Goal: Information Seeking & Learning: Learn about a topic

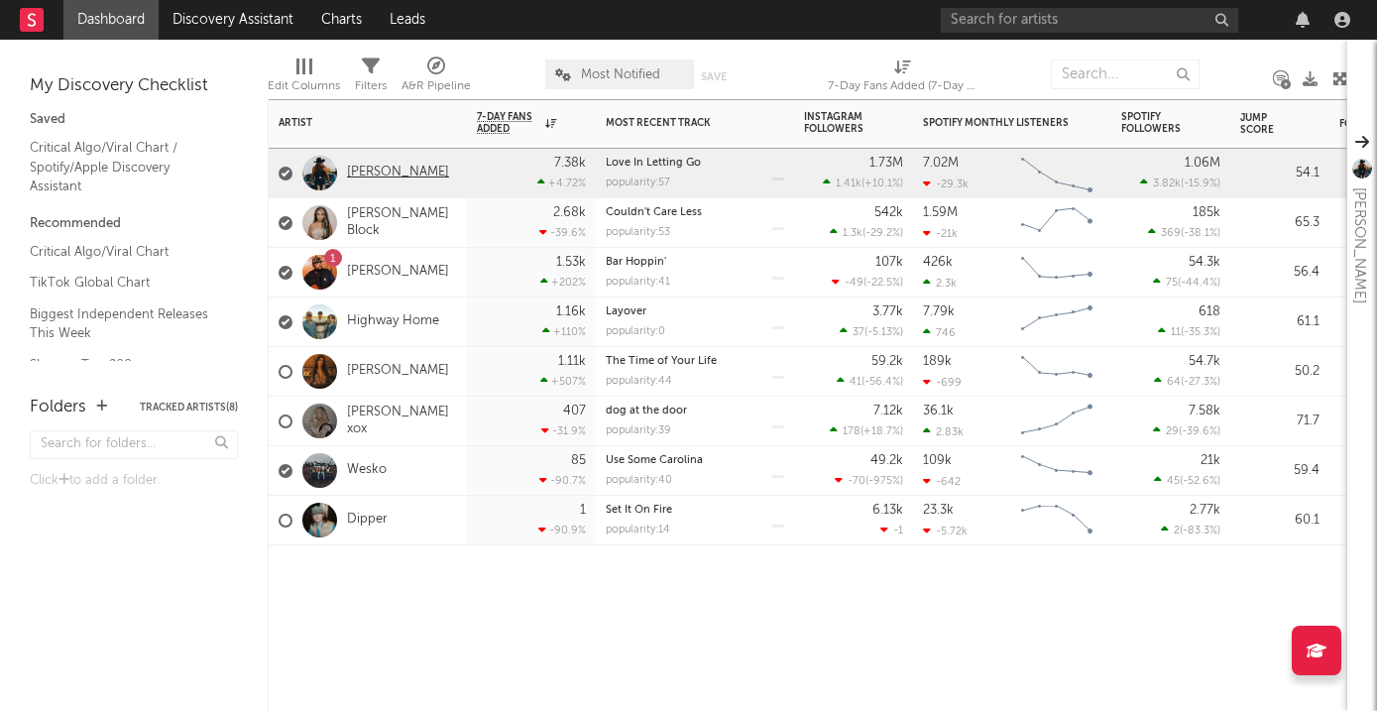
click at [398, 171] on link "[PERSON_NAME]" at bounding box center [398, 173] width 102 height 17
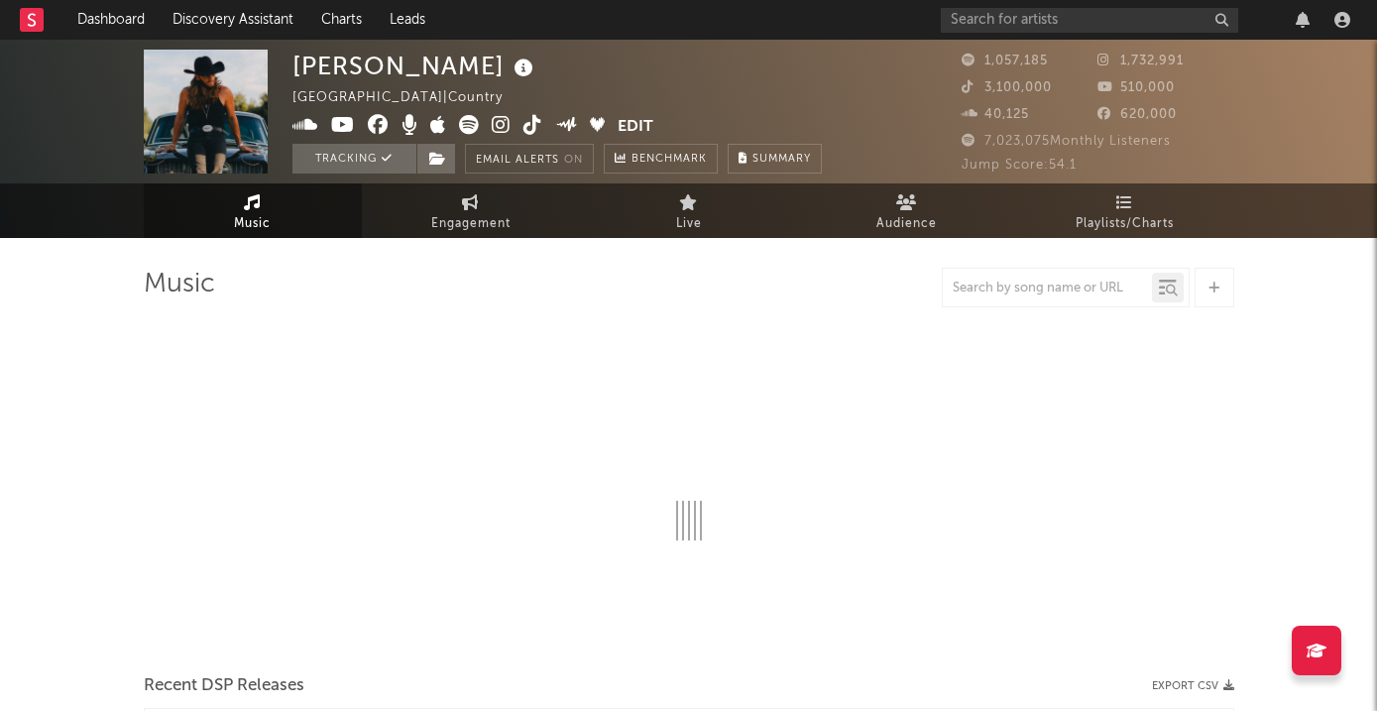
select select "6m"
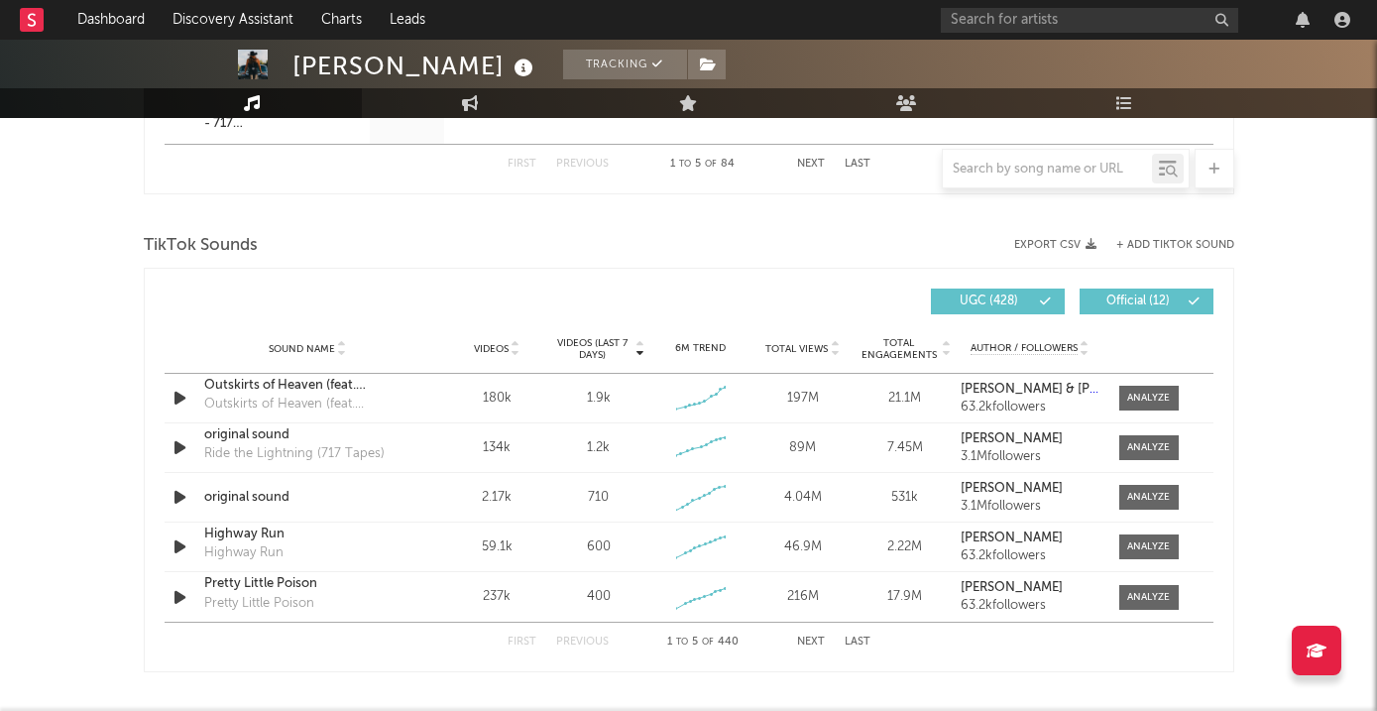
scroll to position [1247, 0]
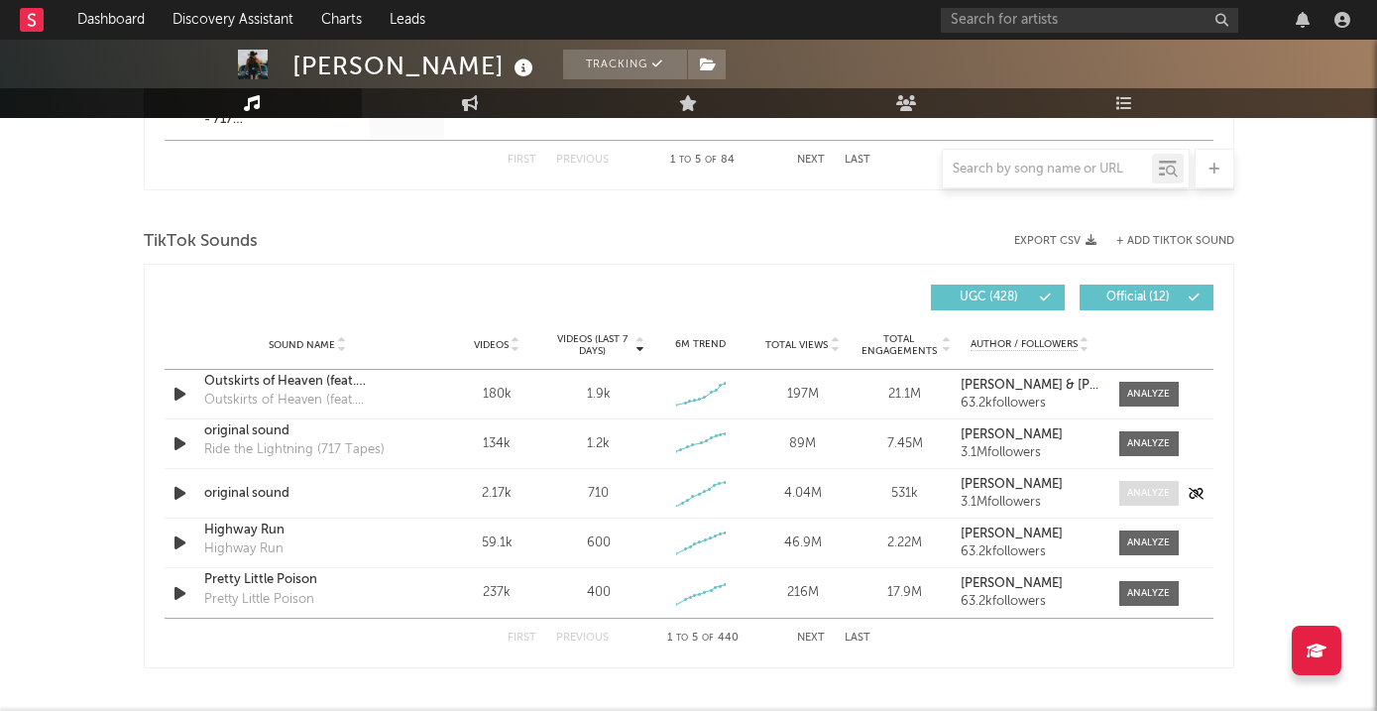
click at [1143, 488] on div at bounding box center [1148, 493] width 43 height 15
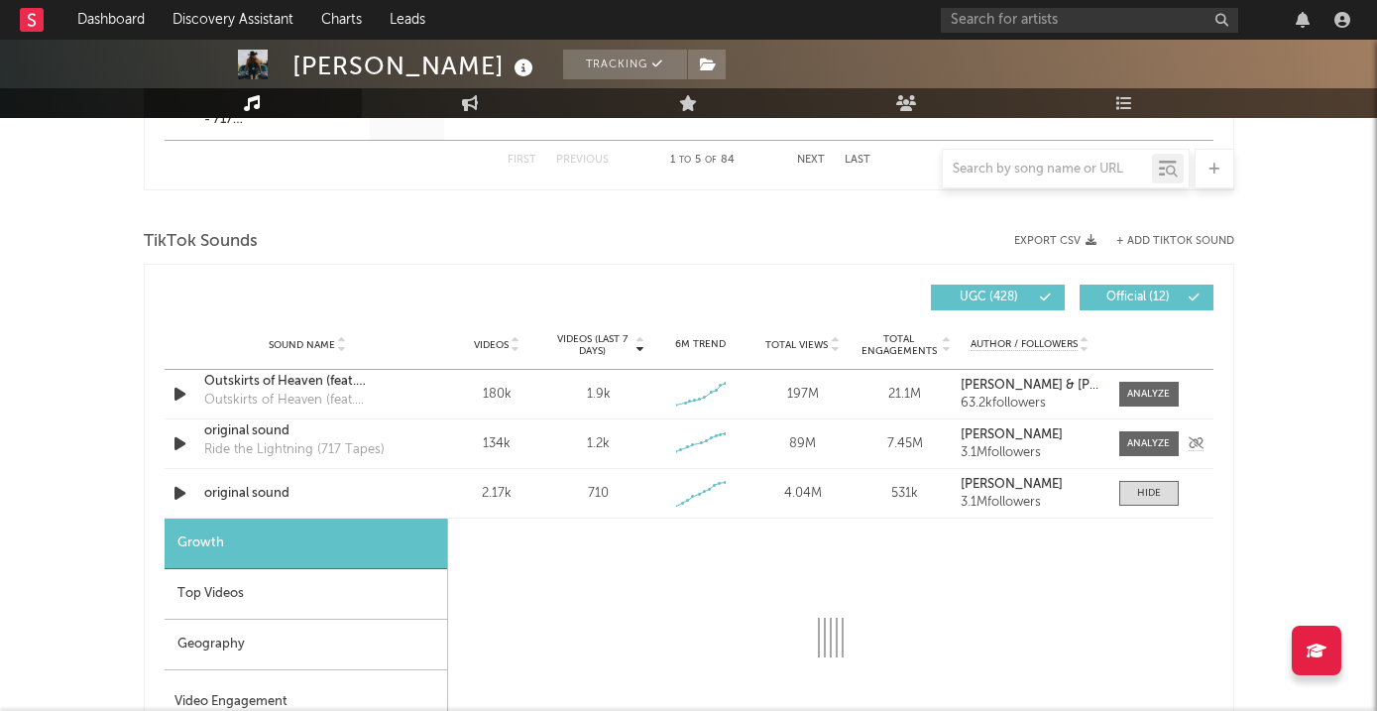
select select "1w"
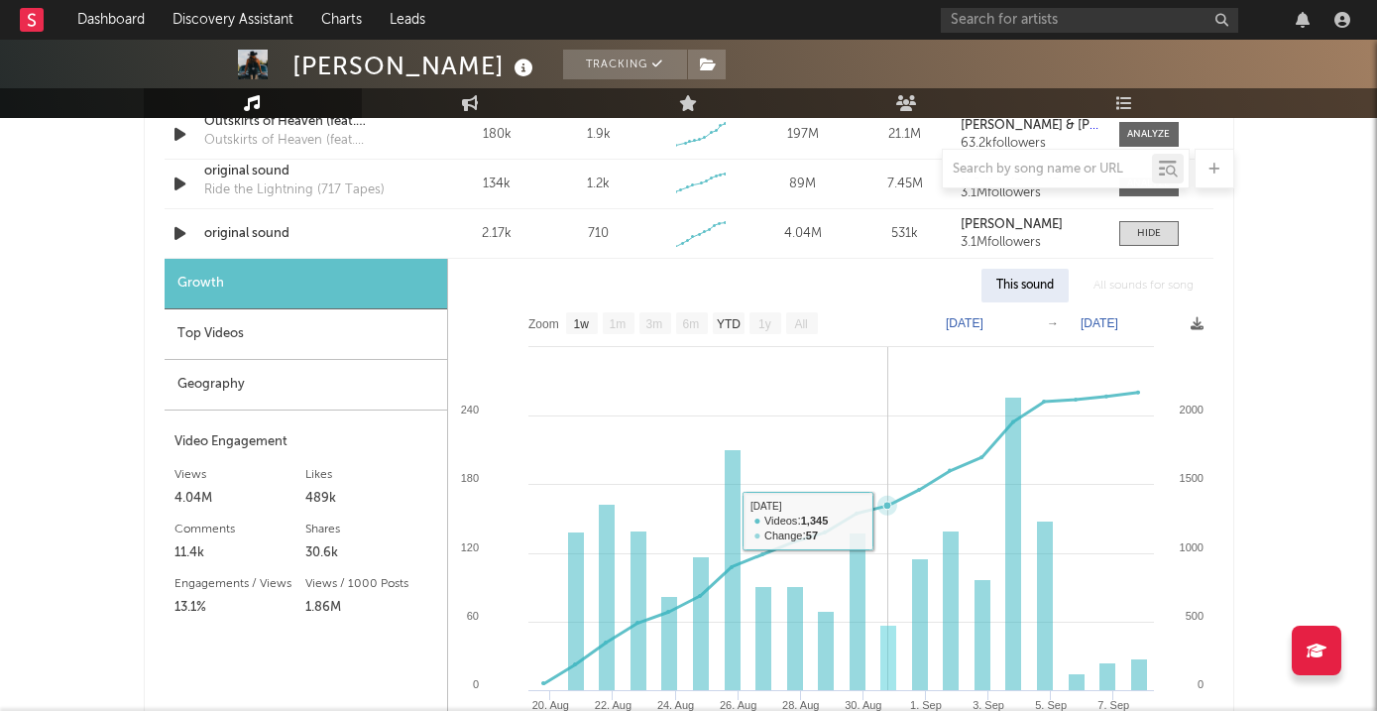
scroll to position [1473, 0]
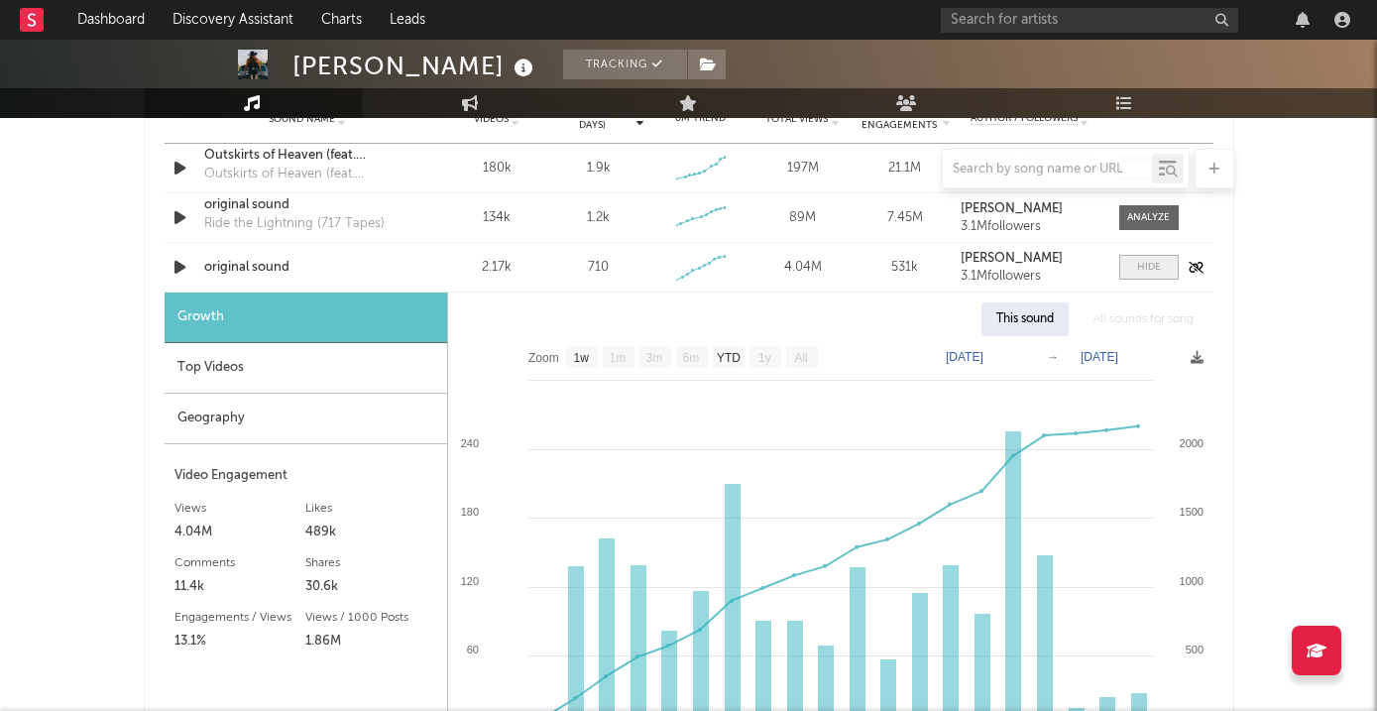
click at [1142, 268] on div at bounding box center [1149, 267] width 24 height 15
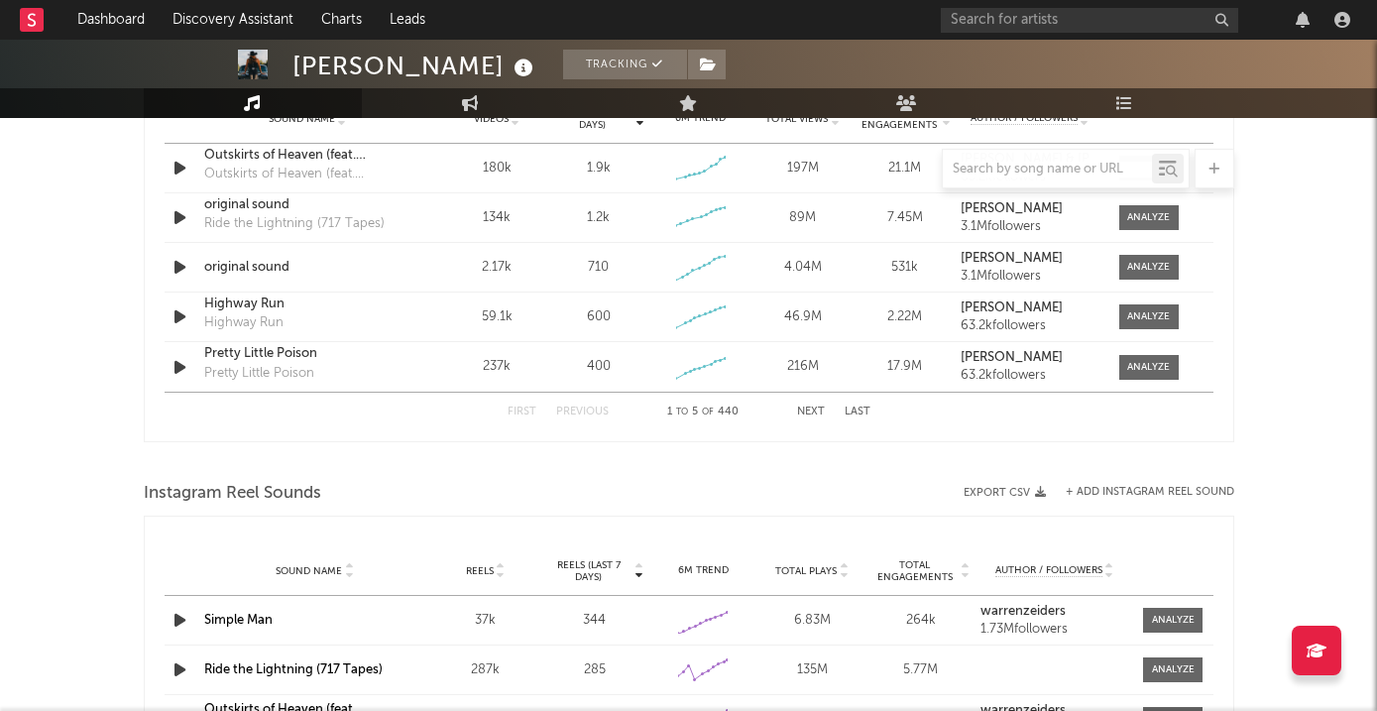
click at [810, 407] on button "Next" at bounding box center [811, 411] width 28 height 11
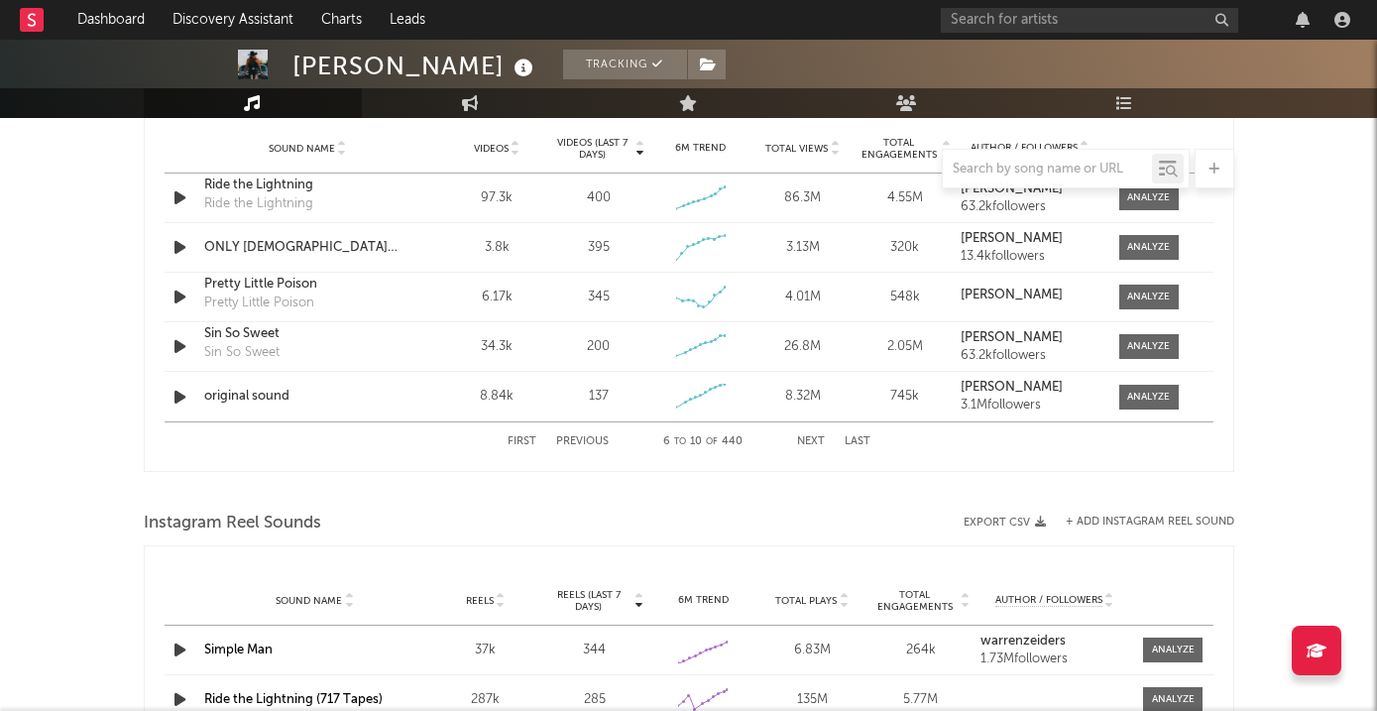
scroll to position [1435, 0]
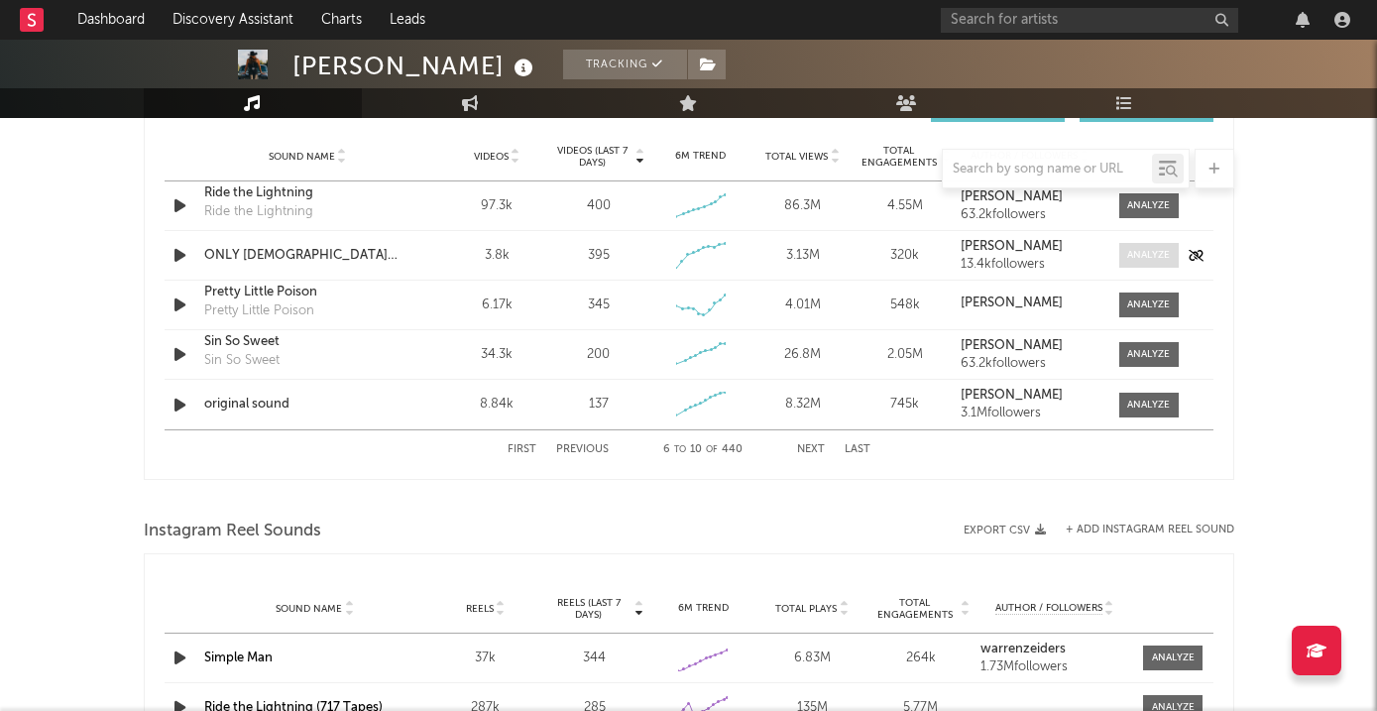
click at [1137, 250] on div at bounding box center [1148, 255] width 43 height 15
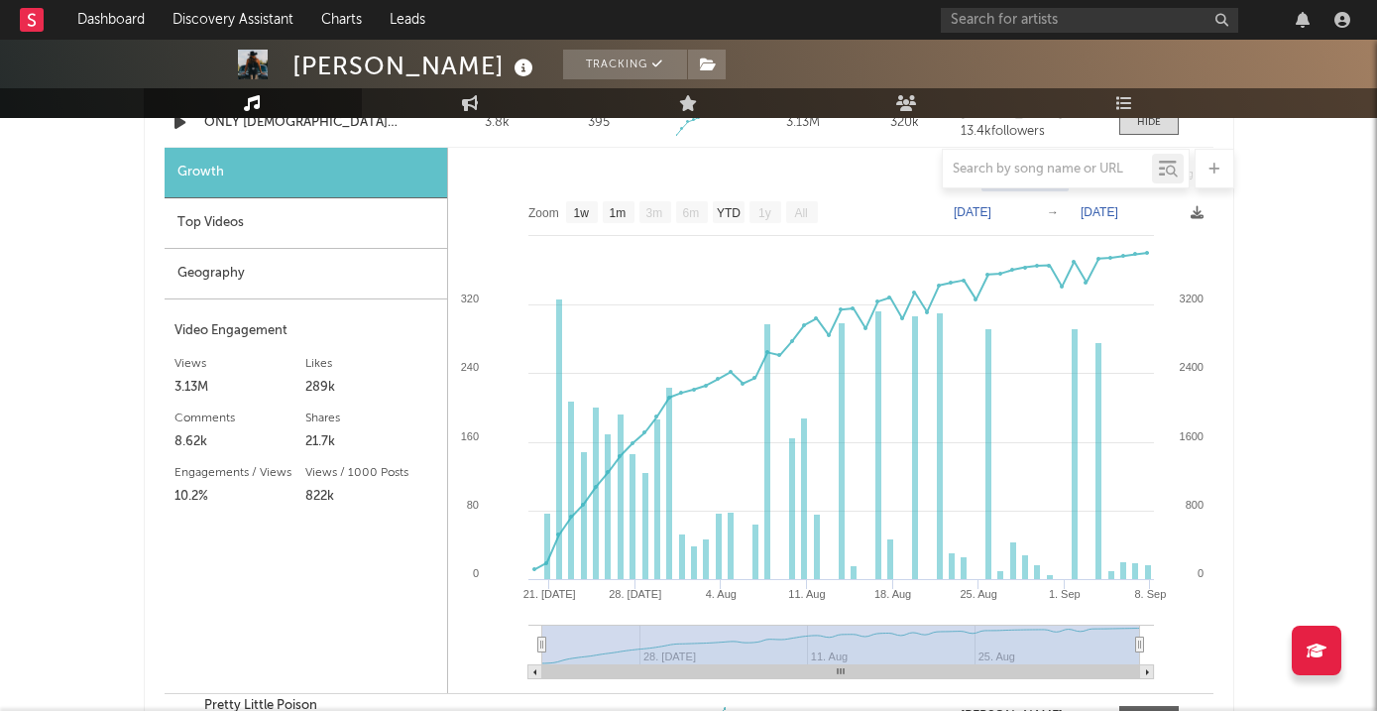
scroll to position [1572, 0]
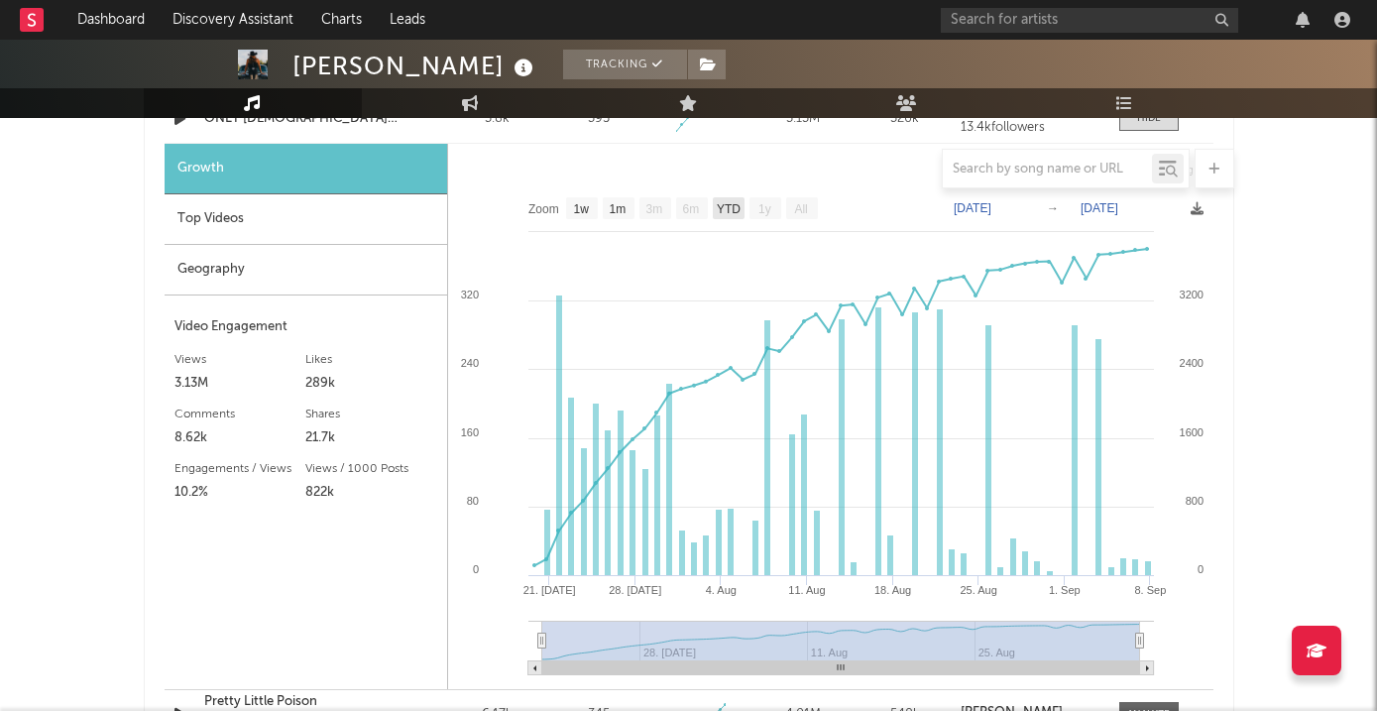
click at [722, 211] on text "YTD" at bounding box center [728, 209] width 24 height 14
select select "YTD"
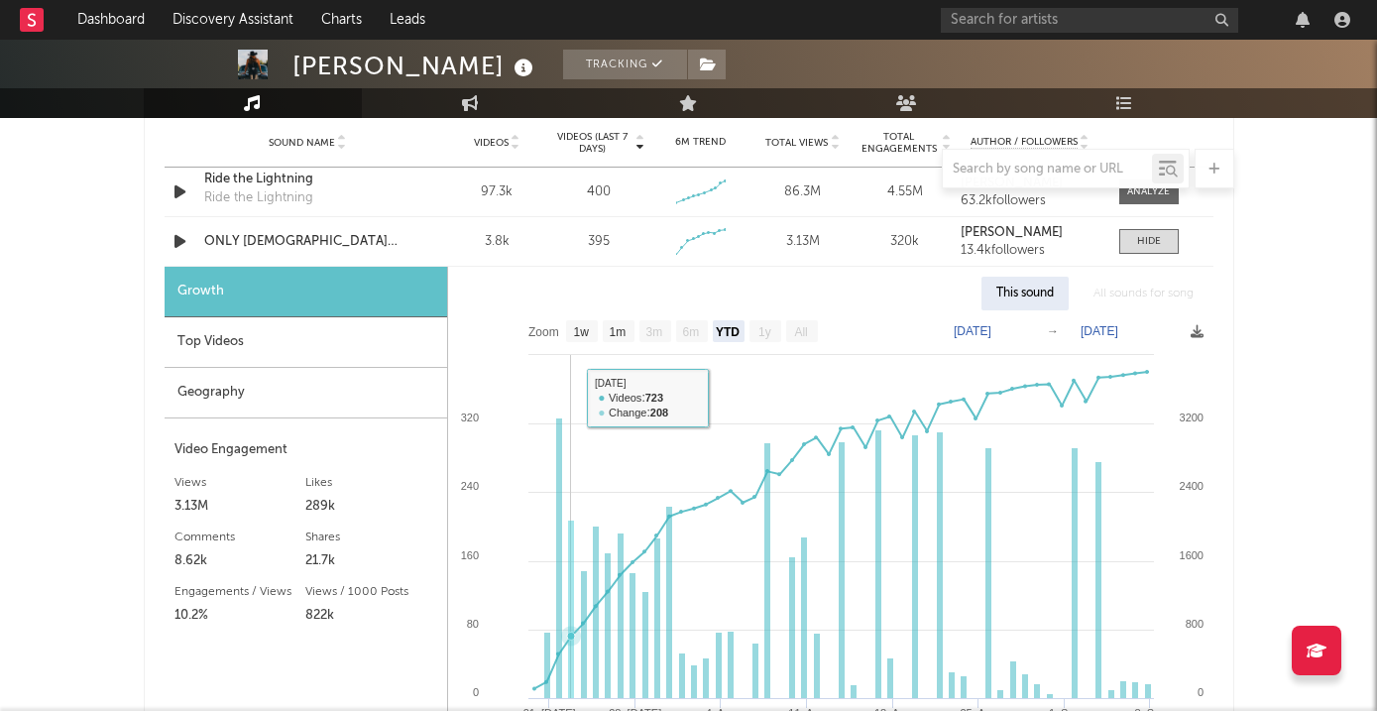
scroll to position [1394, 0]
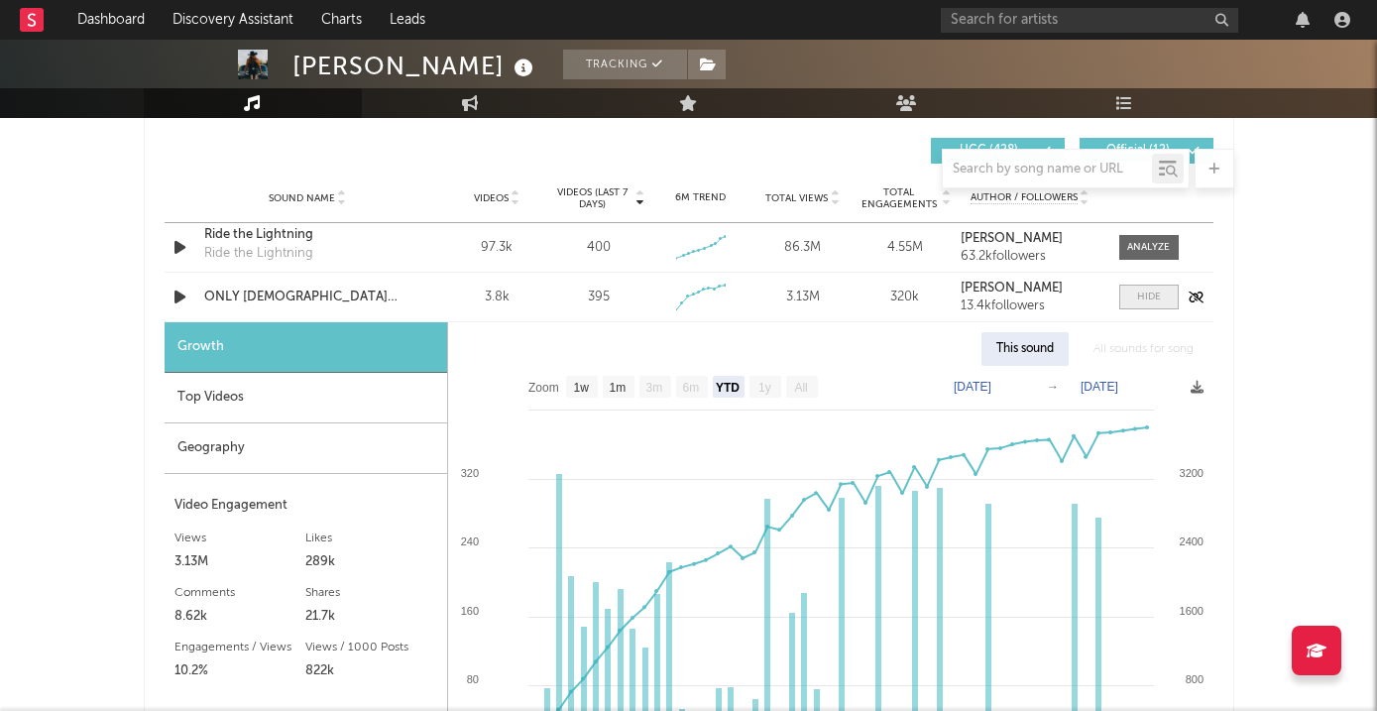
click at [1136, 305] on span at bounding box center [1148, 297] width 59 height 25
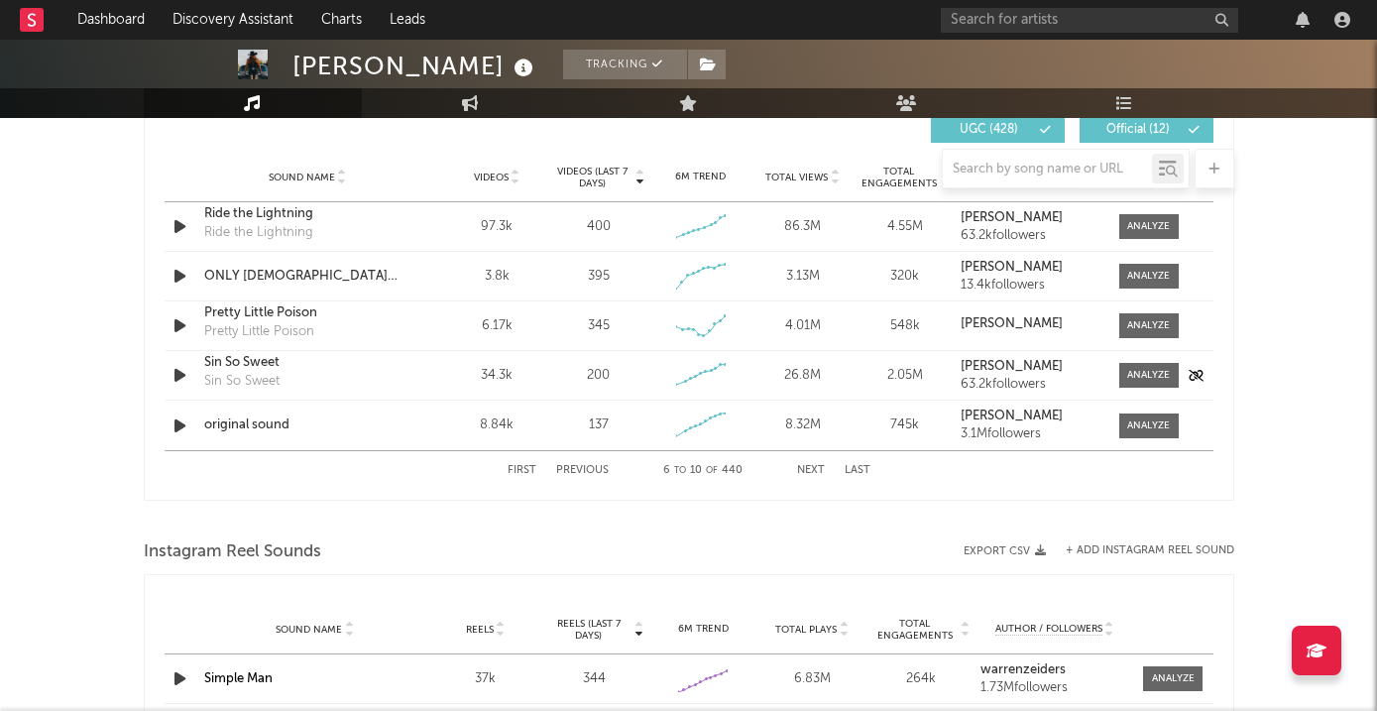
scroll to position [1419, 0]
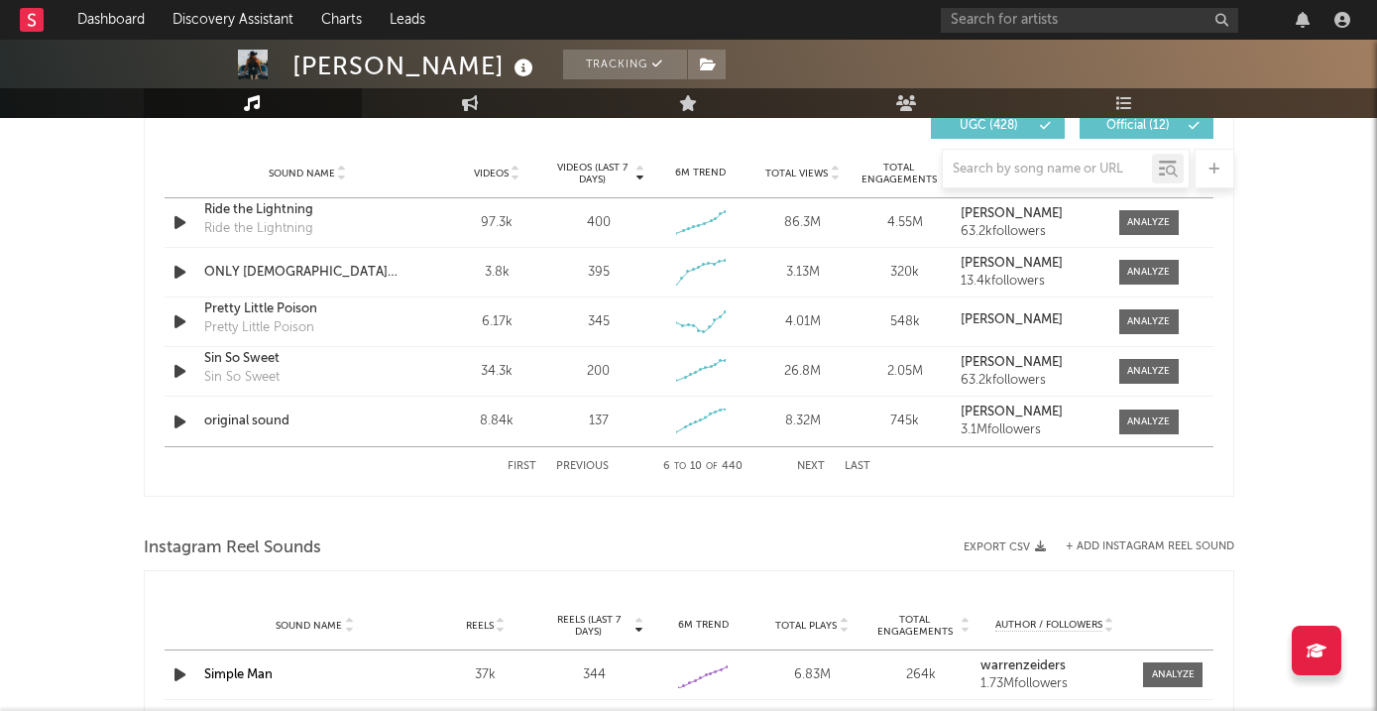
click at [523, 467] on button "First" at bounding box center [522, 466] width 29 height 11
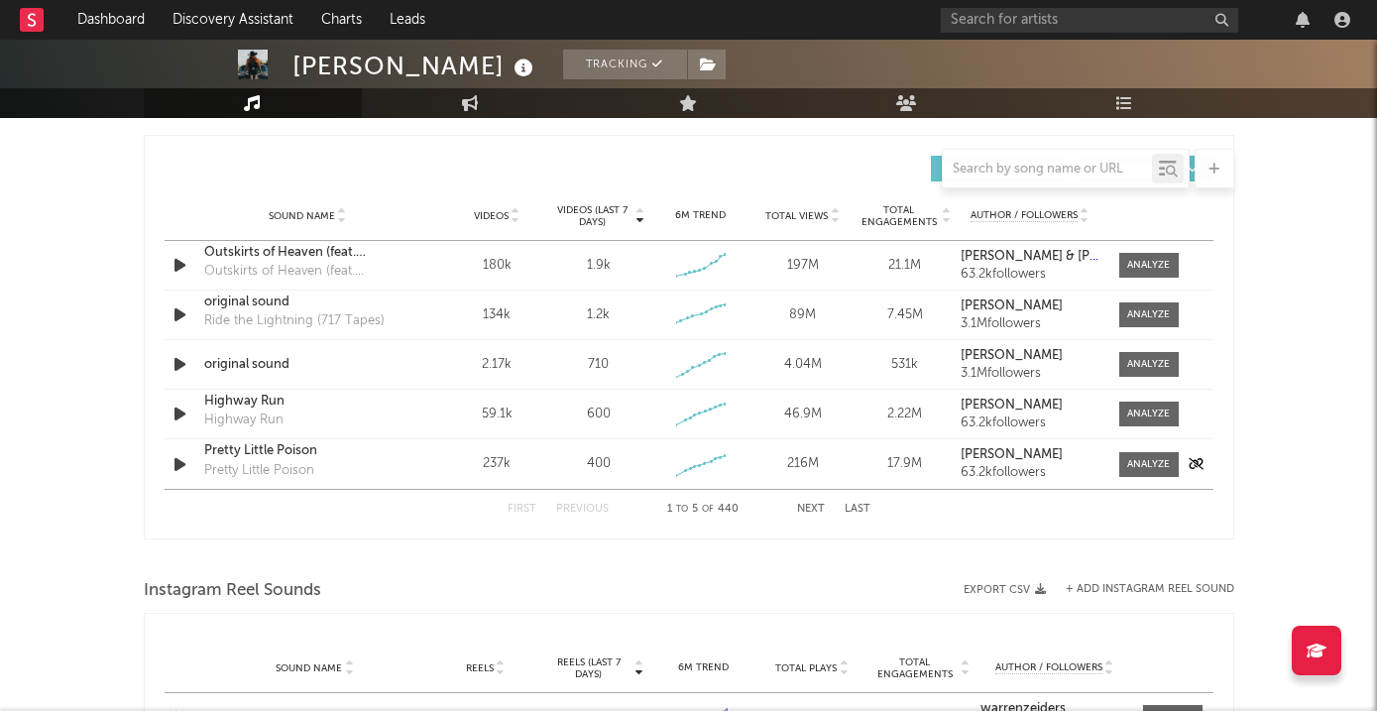
scroll to position [1374, 0]
click at [1116, 375] on div at bounding box center [1143, 366] width 69 height 25
click at [1140, 366] on div at bounding box center [1148, 366] width 43 height 15
select select "1w"
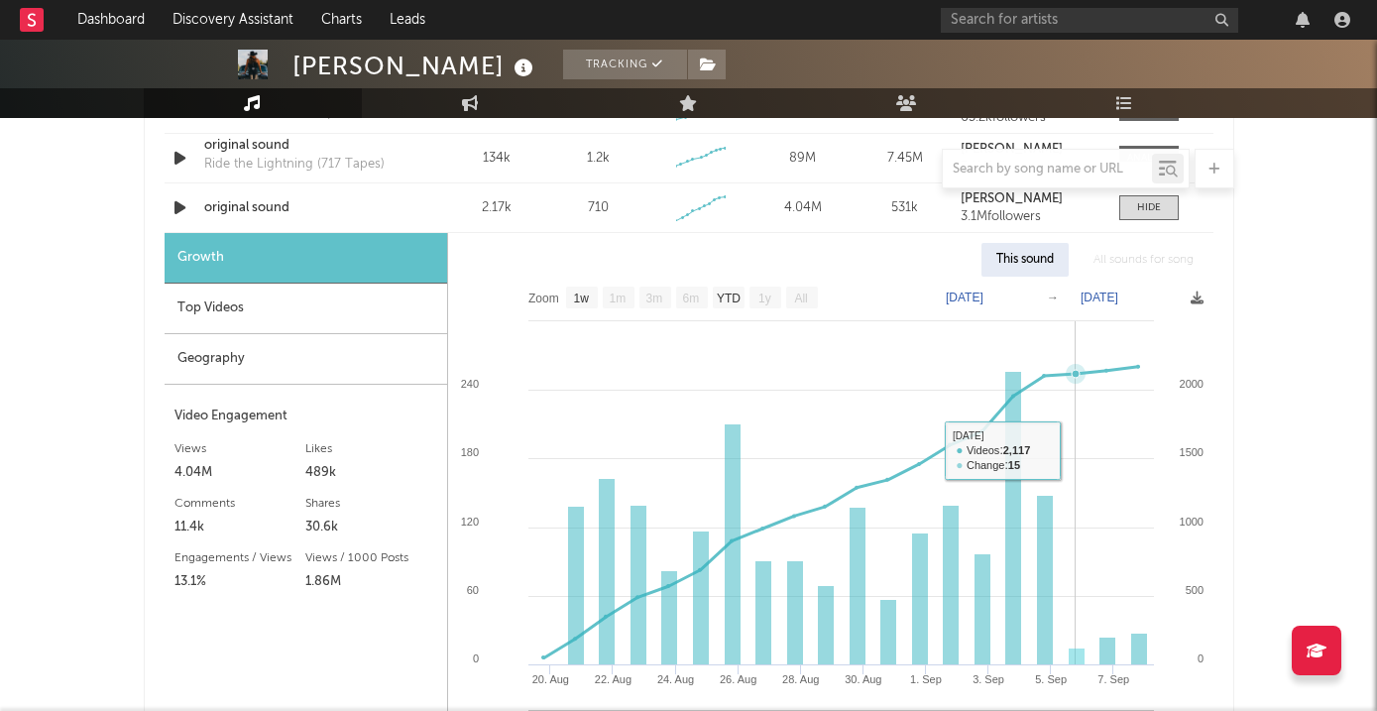
scroll to position [1476, 0]
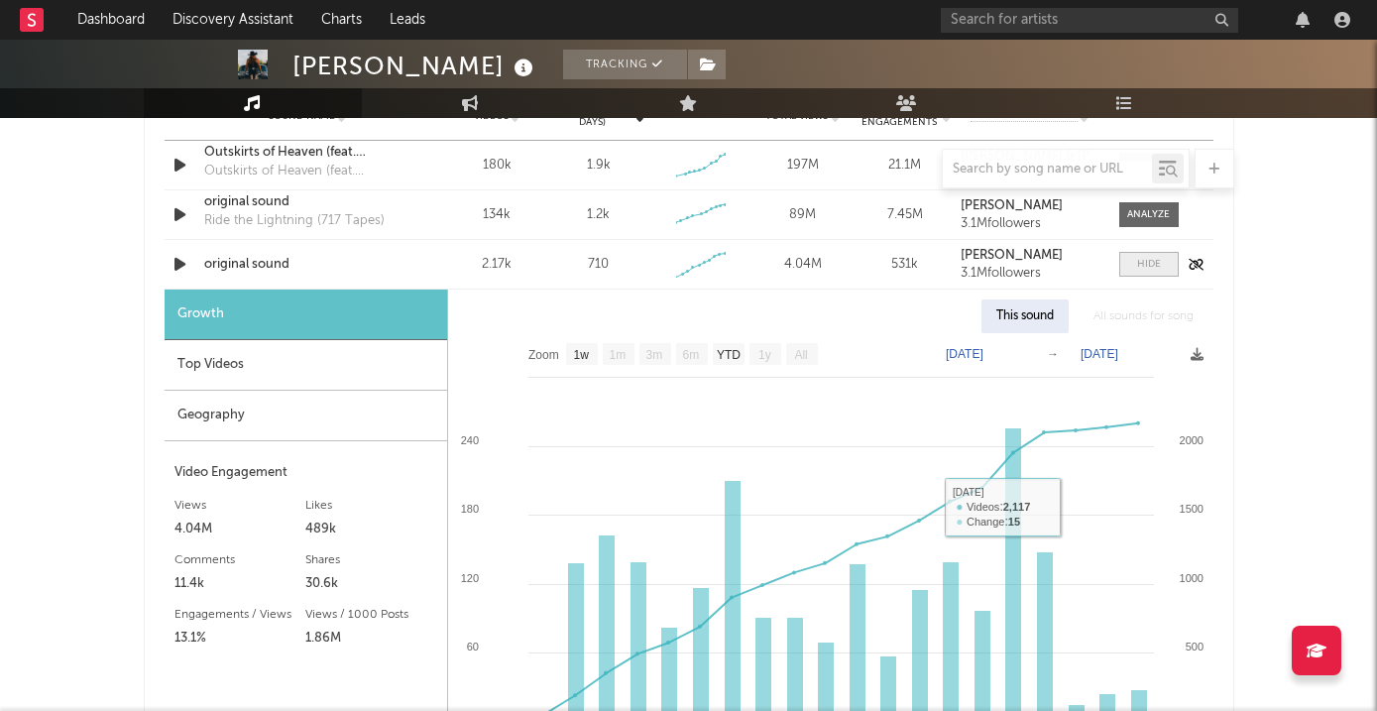
click at [1156, 270] on div at bounding box center [1149, 264] width 24 height 15
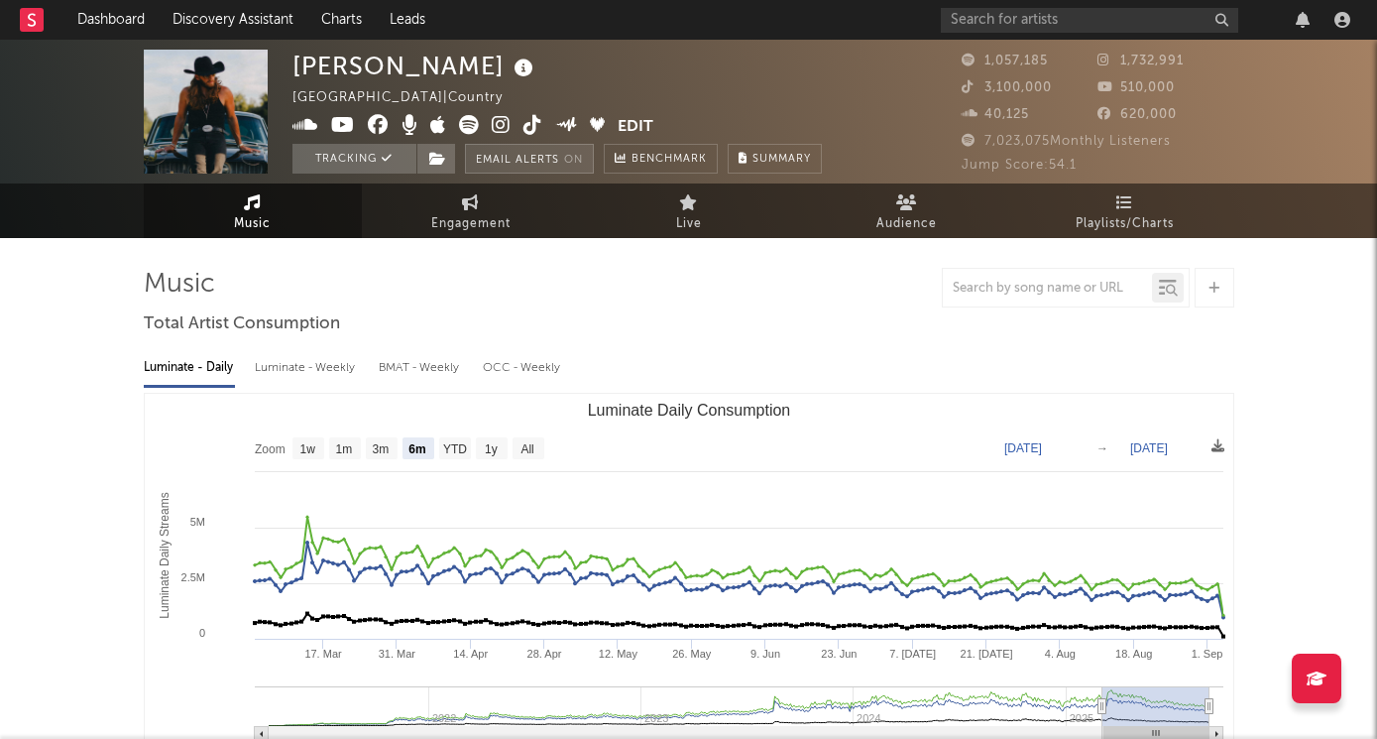
scroll to position [0, 0]
